Goal: Task Accomplishment & Management: Manage account settings

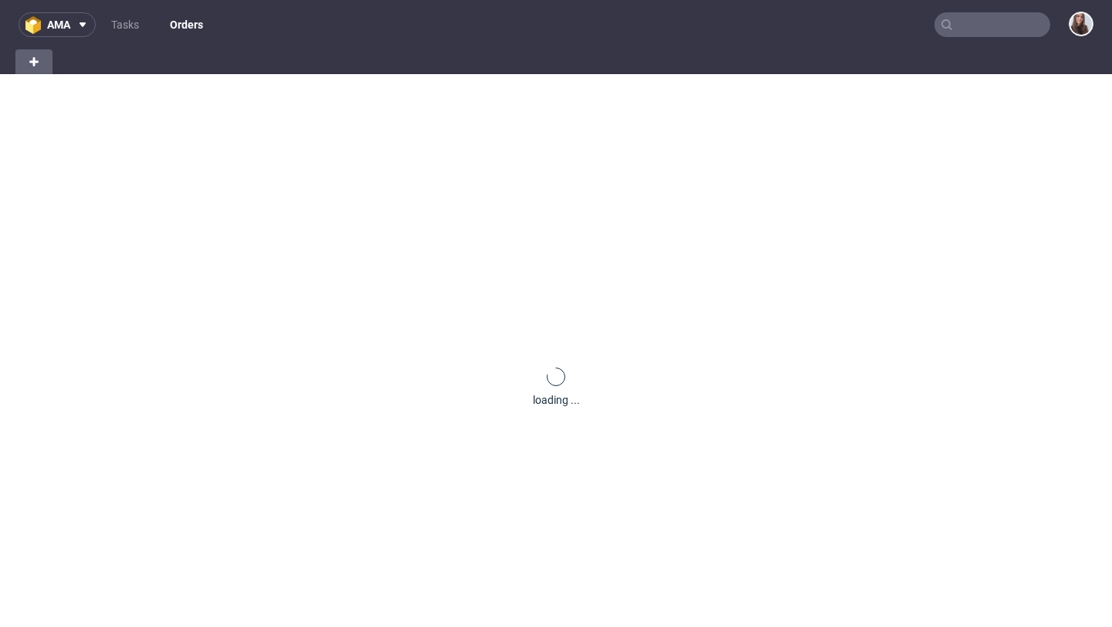
click at [993, 32] on input "text" at bounding box center [993, 24] width 116 height 25
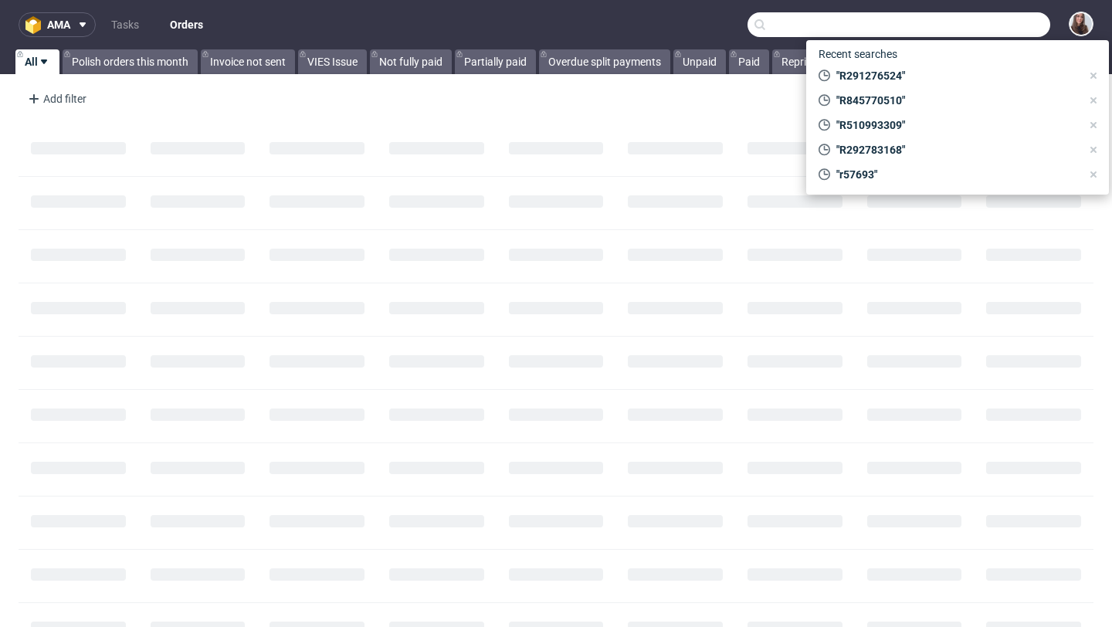
paste input "R309817173"
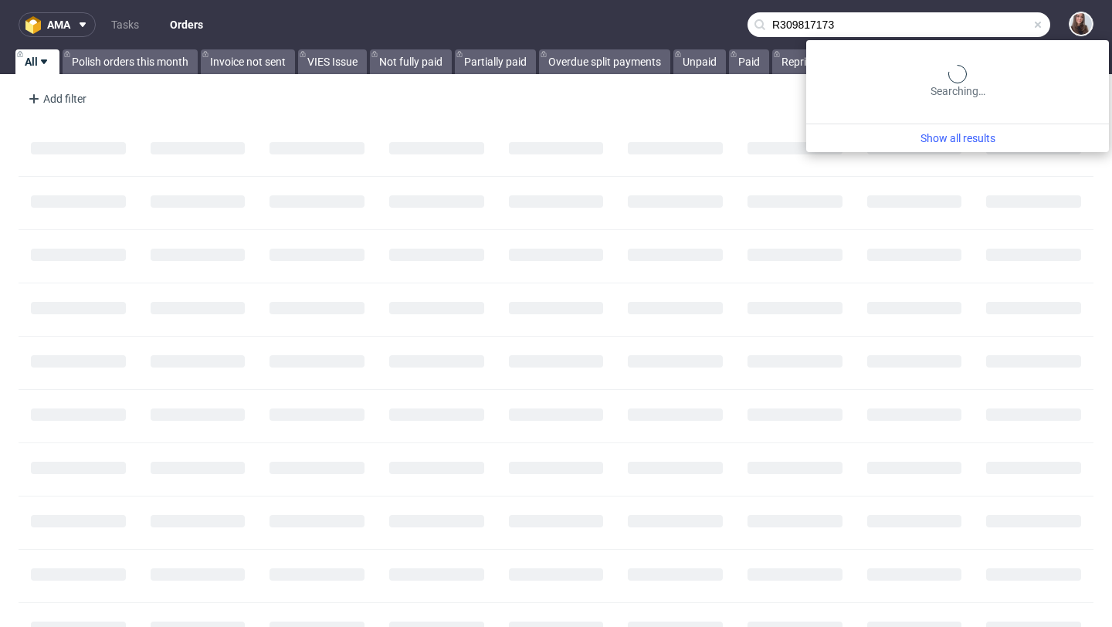
type input "R309817173"
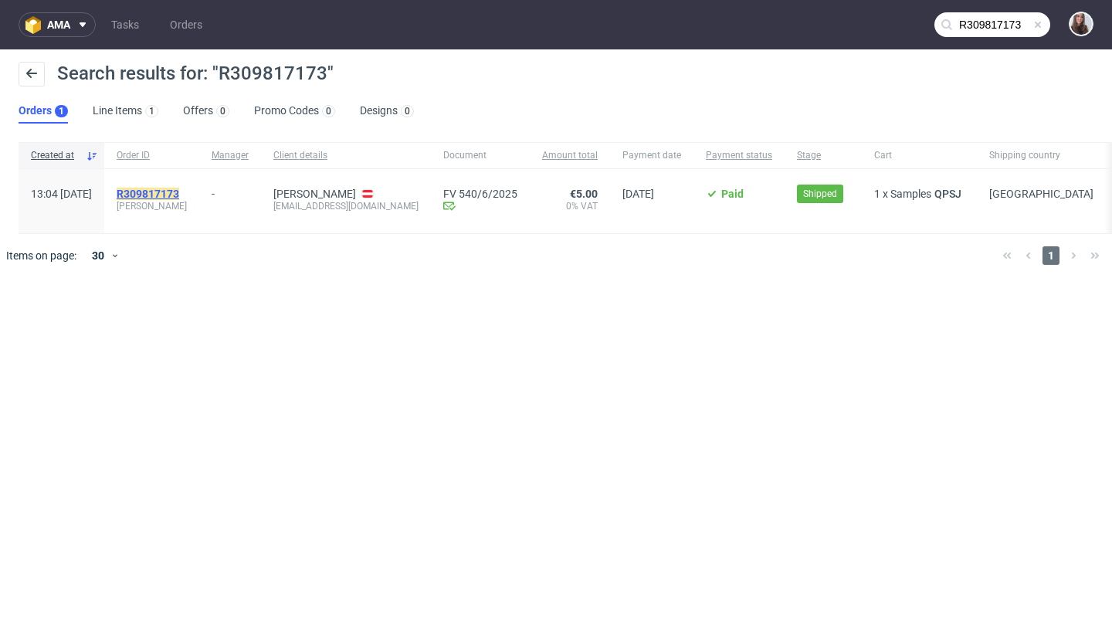
click at [179, 188] on mark "R309817173" at bounding box center [148, 194] width 63 height 12
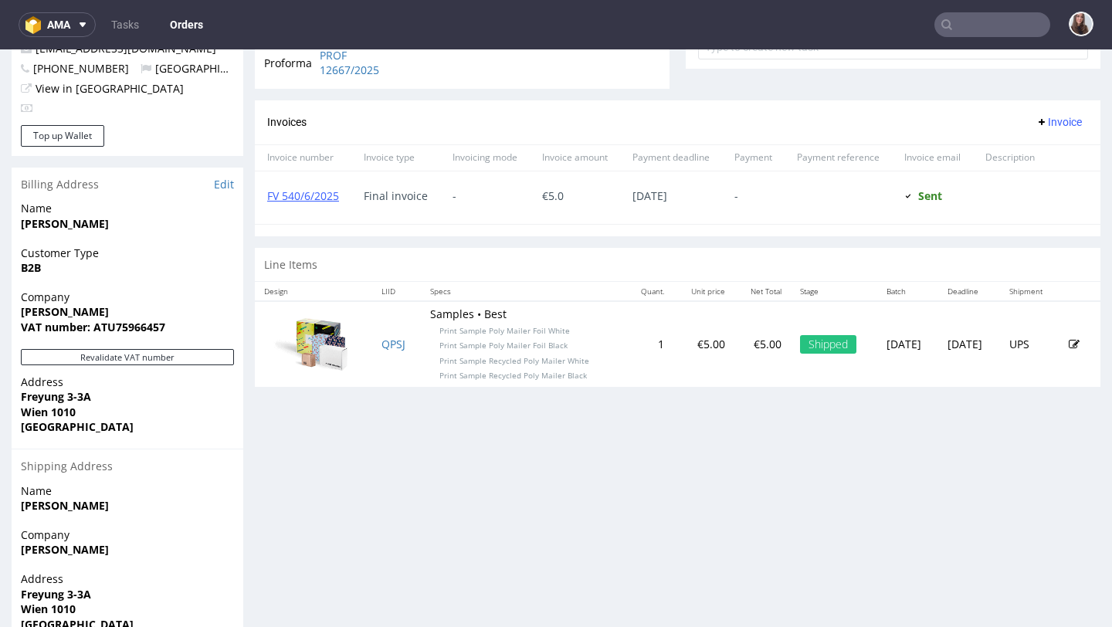
scroll to position [647, 0]
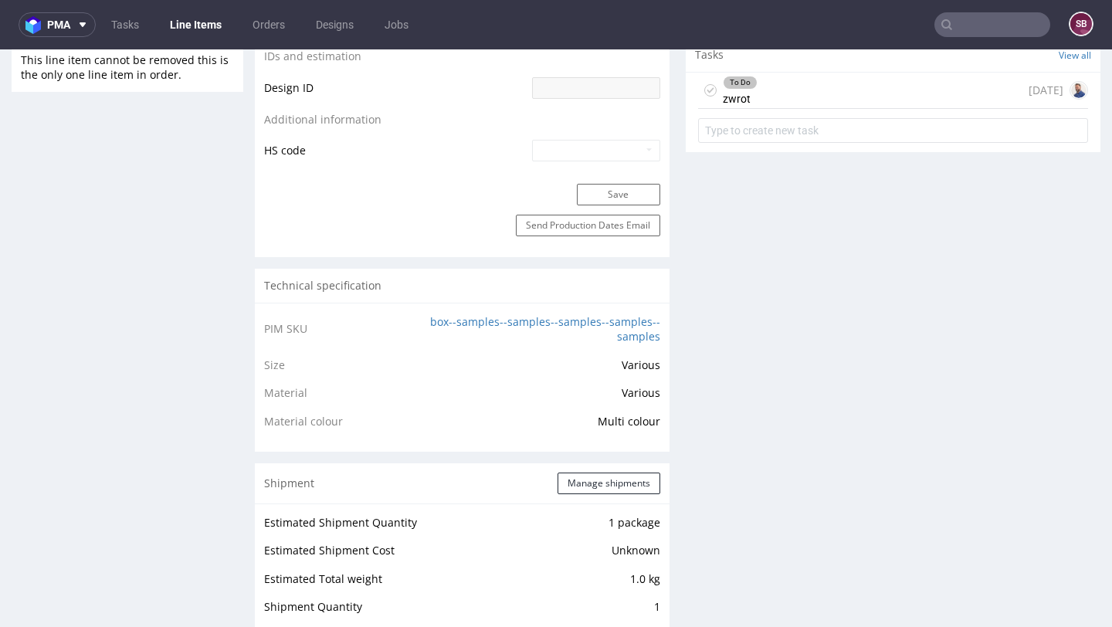
scroll to position [900, 0]
click at [791, 97] on div "To Do zwrot 3 months ago" at bounding box center [893, 88] width 390 height 36
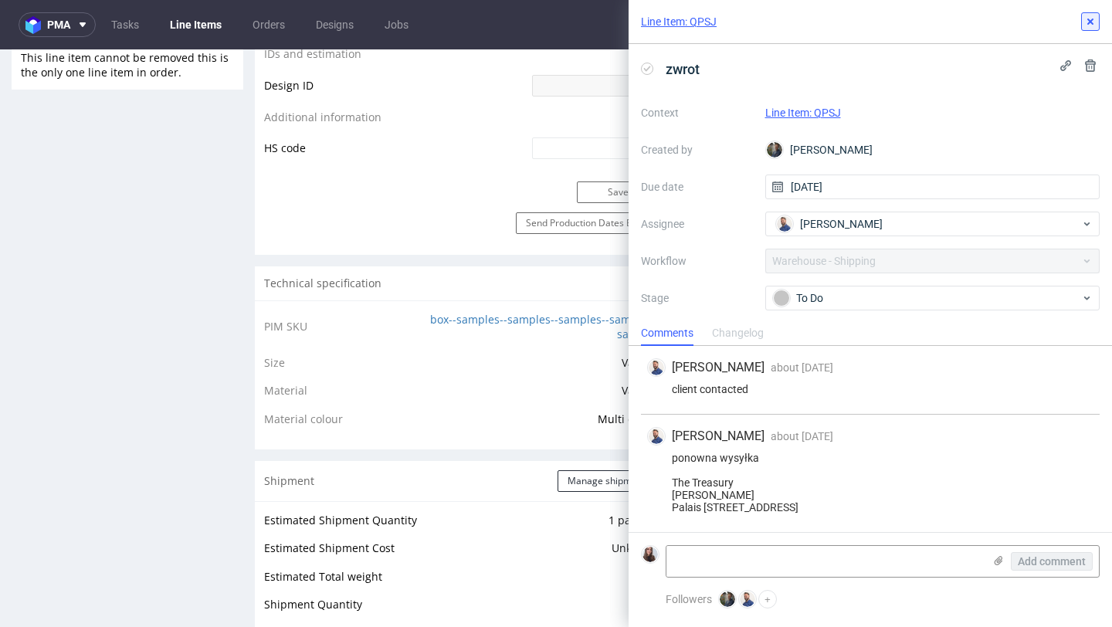
click at [1085, 15] on icon at bounding box center [1091, 21] width 12 height 12
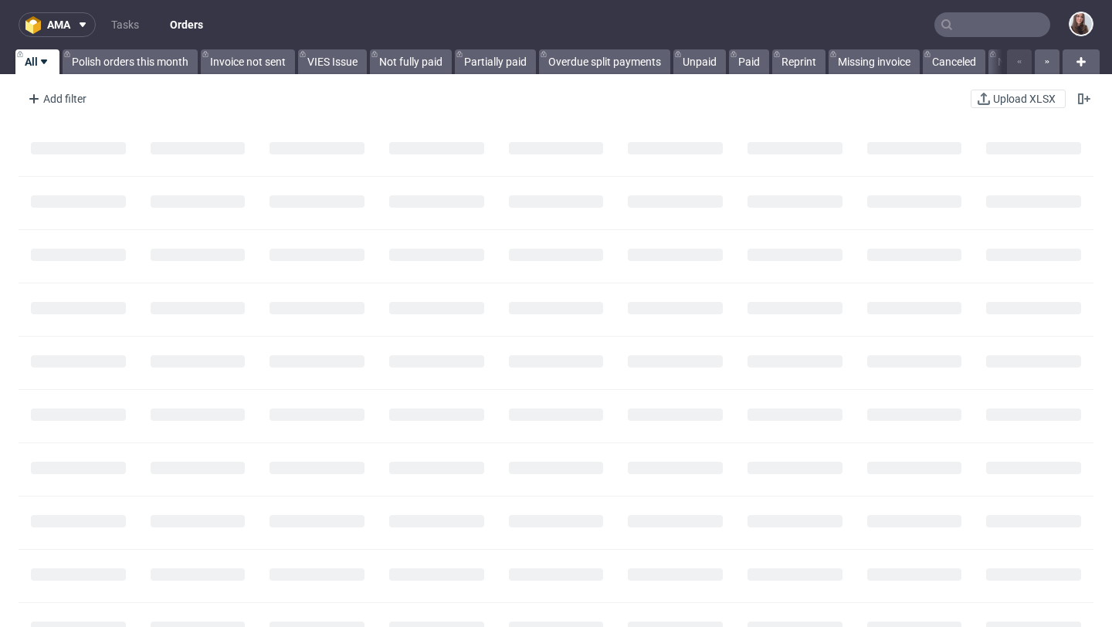
click at [976, 38] on nav "ama Tasks Orders" at bounding box center [556, 24] width 1112 height 49
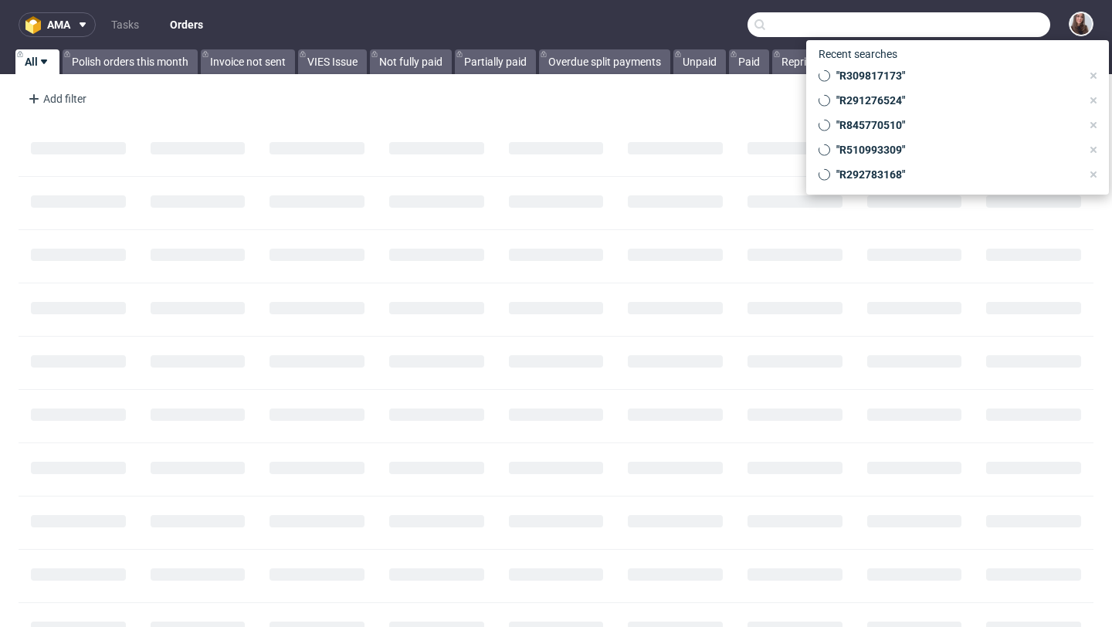
click at [972, 32] on input "text" at bounding box center [899, 24] width 303 height 25
paste input "[PERSON_NAME]"
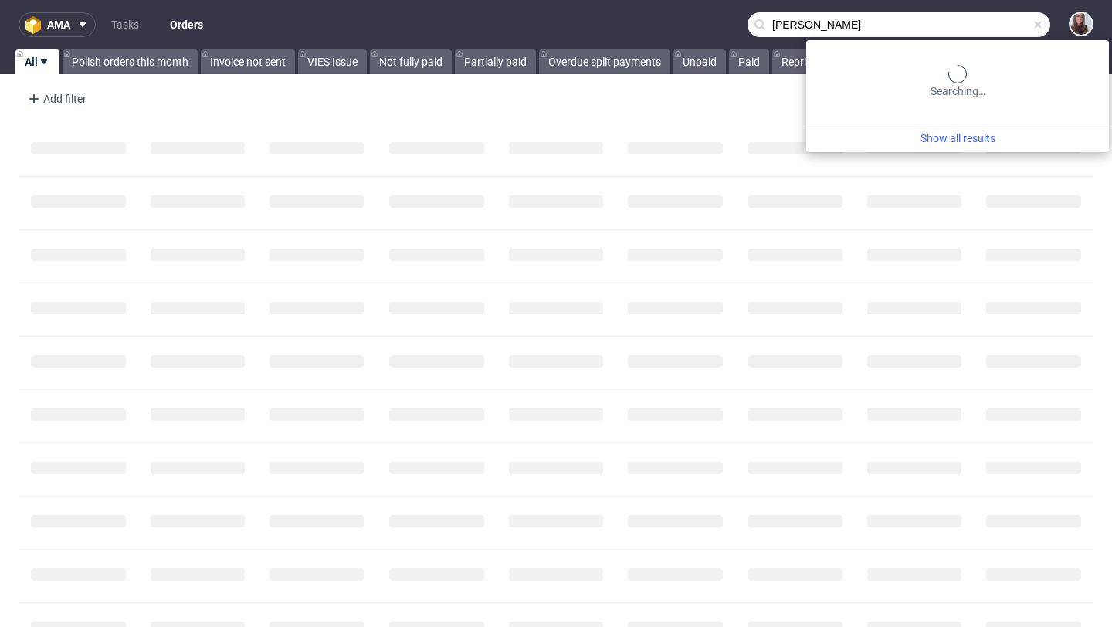
type input "[PERSON_NAME]"
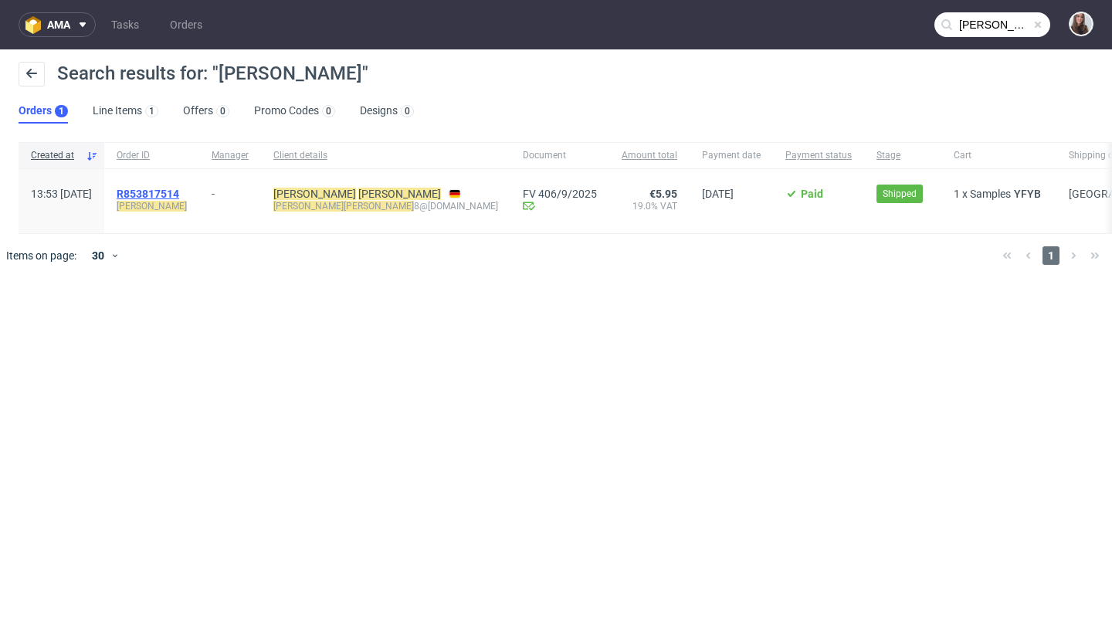
click at [179, 192] on span "R853817514" at bounding box center [148, 194] width 63 height 12
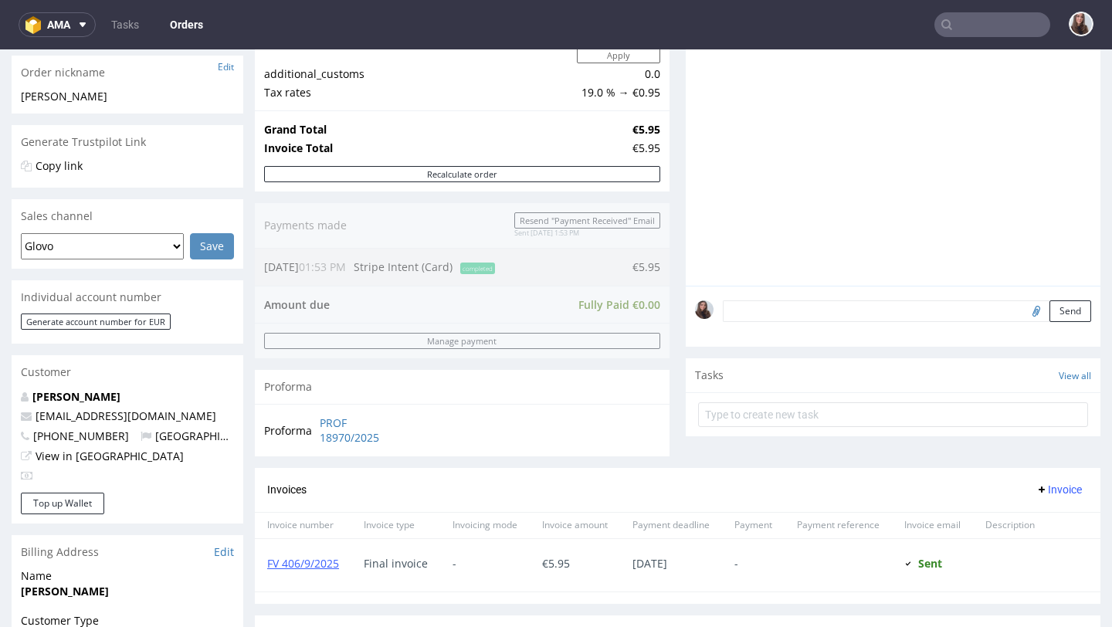
scroll to position [248, 0]
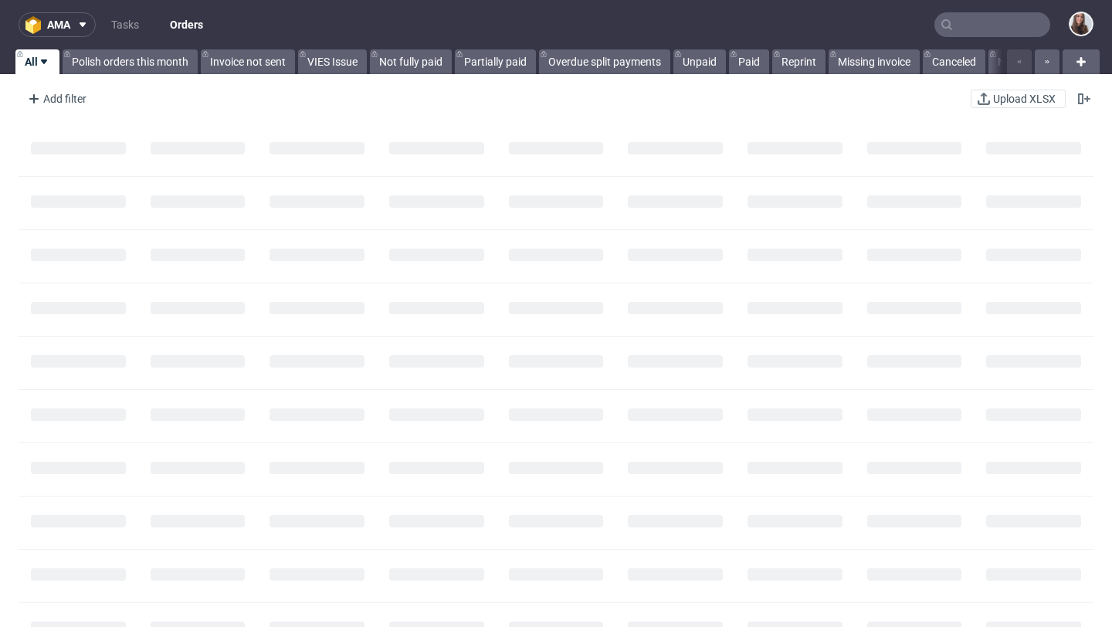
click at [1004, 19] on input "text" at bounding box center [993, 24] width 116 height 25
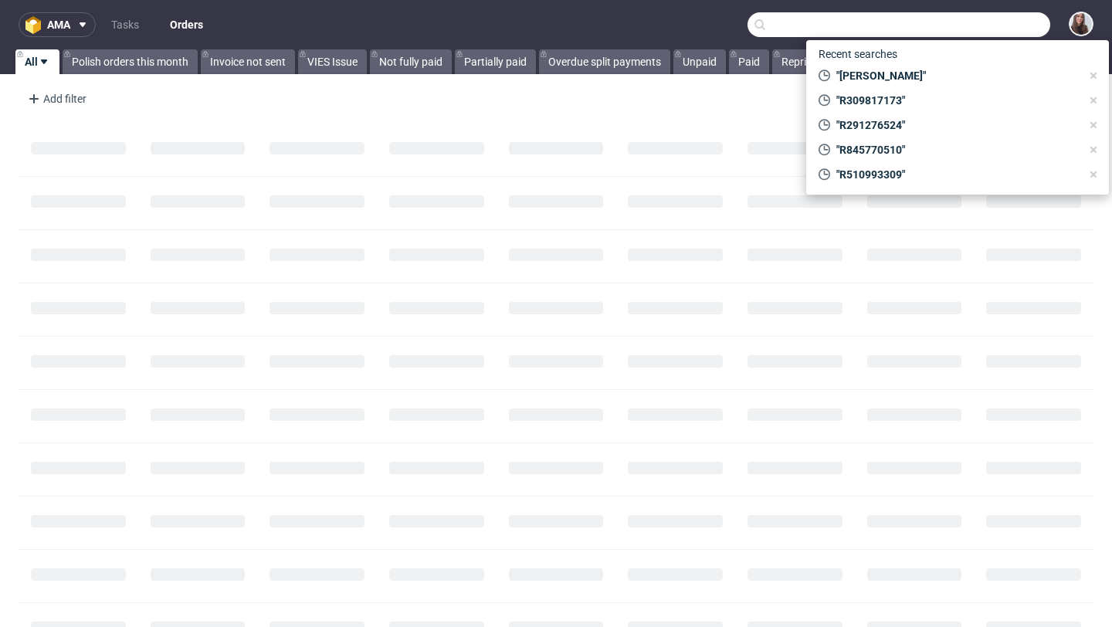
paste input "erdal.senel@msr-familyoffice.de"
type input "erdal.senel@msr-familyoffice.de"
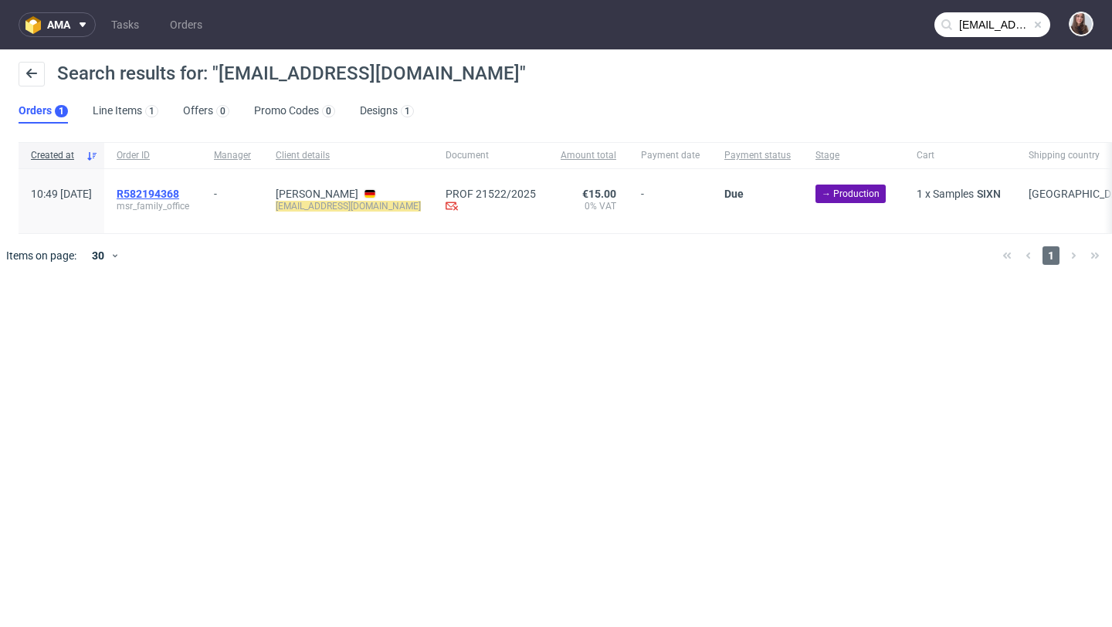
click at [179, 188] on span "R582194368" at bounding box center [148, 194] width 63 height 12
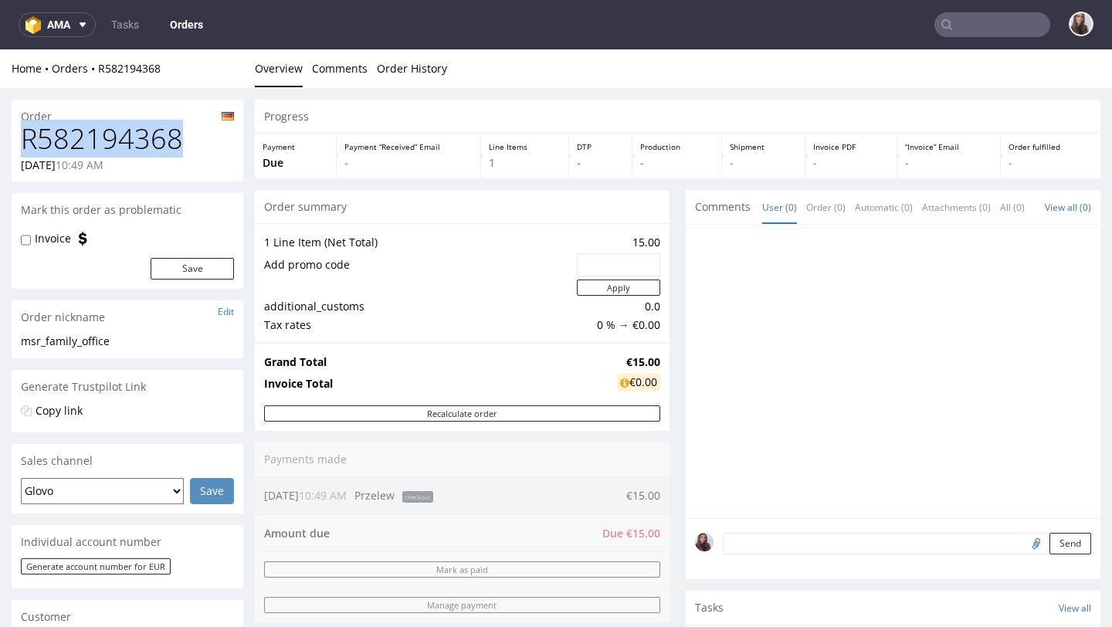
drag, startPoint x: 197, startPoint y: 133, endPoint x: 25, endPoint y: 141, distance: 172.4
click at [25, 141] on h1 "R582194368" at bounding box center [127, 139] width 213 height 31
copy h1 "R582194368"
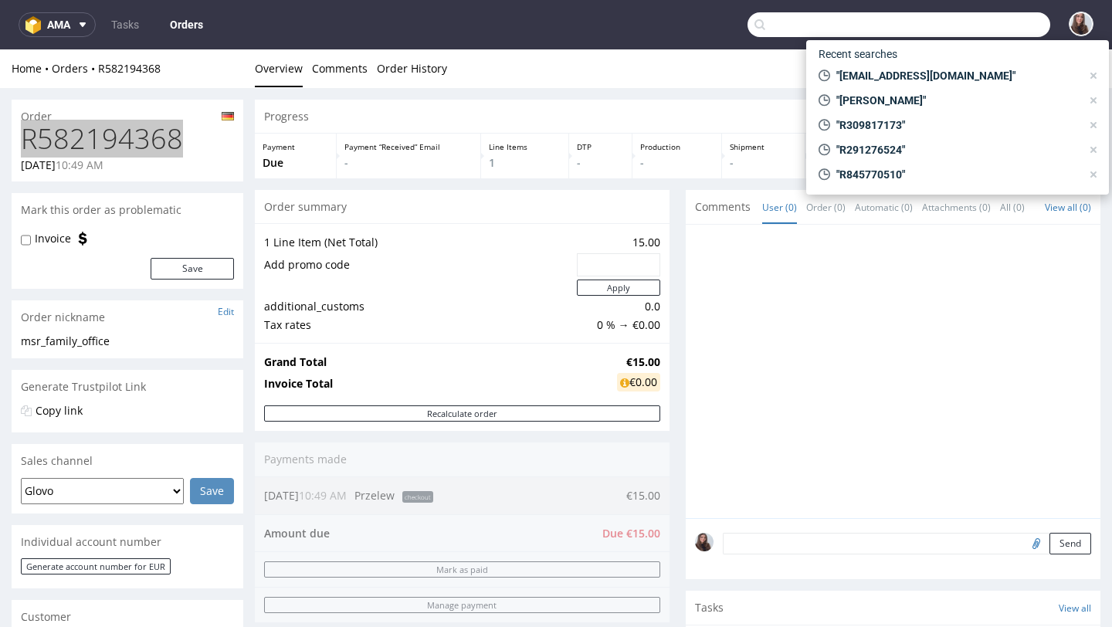
click at [1005, 25] on input "text" at bounding box center [899, 24] width 303 height 25
paste input "marc.oplesch@cannacare-health.com"
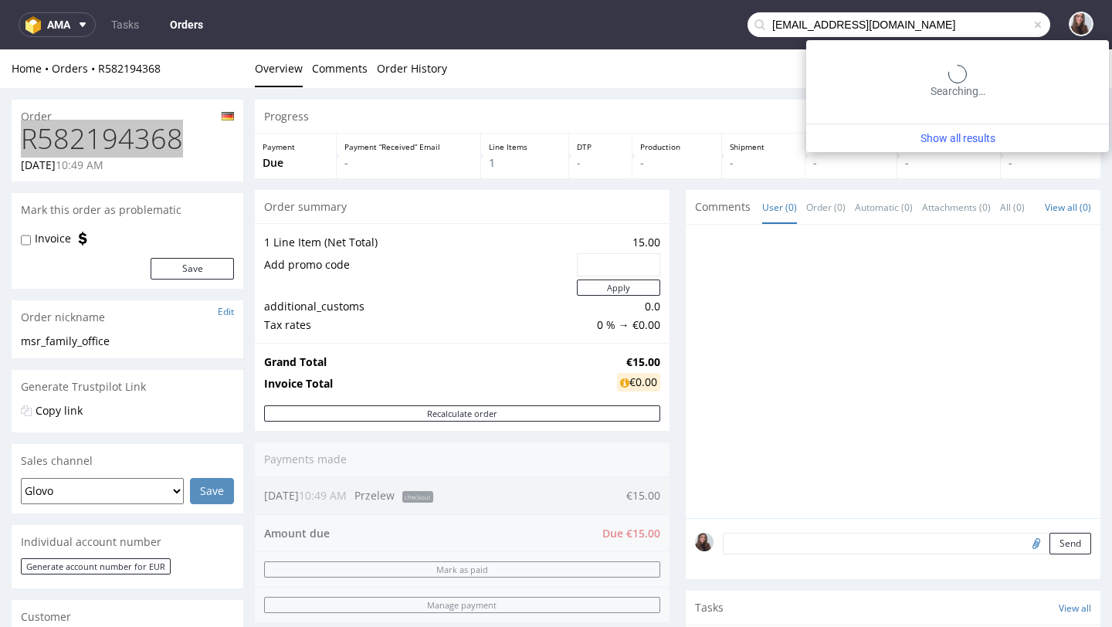
type input "marc.oplesch@cannacare-health.com"
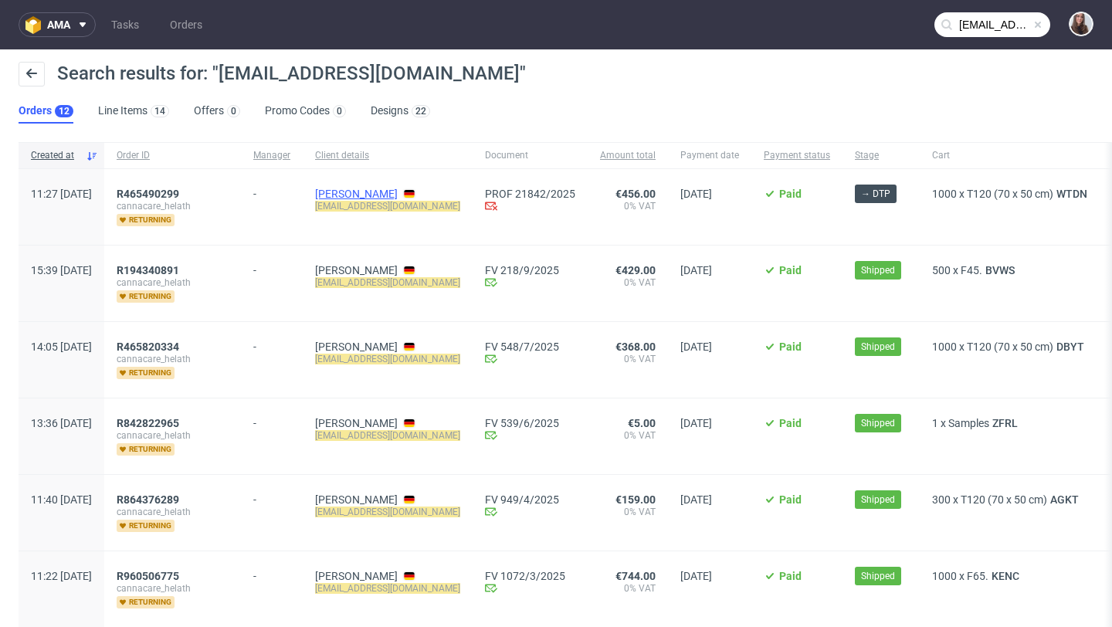
click at [398, 195] on link "Paul Roeder" at bounding box center [356, 194] width 83 height 12
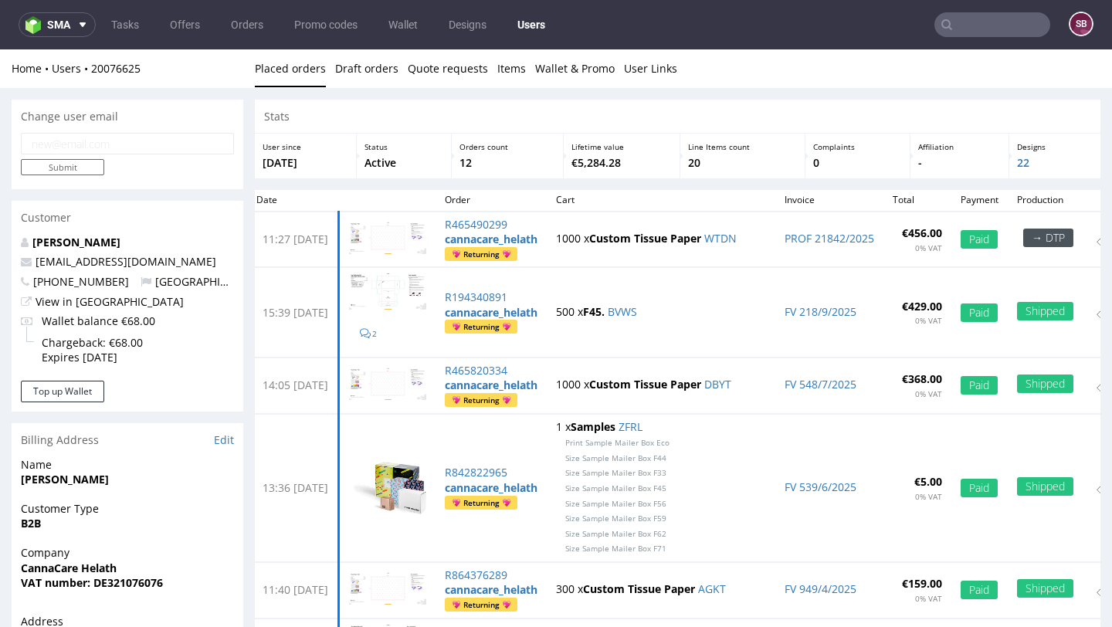
click at [145, 148] on input "email" at bounding box center [127, 144] width 213 height 22
paste input "roeder@cannacare-health.com"
type input "roeder@cannacare-health.com"
click at [90, 167] on input "Submit" at bounding box center [62, 167] width 83 height 16
